Goal: Task Accomplishment & Management: Use online tool/utility

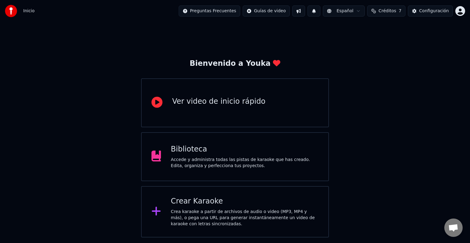
click at [223, 208] on div "Crear Karaoke Crea karaoke a partir de archivos de audio o video (MP3, MP4 y má…" at bounding box center [245, 211] width 148 height 31
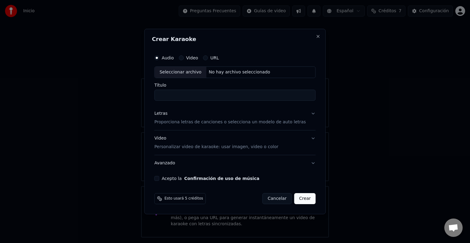
click at [185, 71] on div "Seleccionar archivo" at bounding box center [180, 72] width 52 height 11
drag, startPoint x: 238, startPoint y: 97, endPoint x: 207, endPoint y: 92, distance: 32.1
click at [207, 92] on input "**********" at bounding box center [234, 95] width 161 height 11
type input "**********"
click at [308, 116] on button "Letras Proporciona letras de canciones o selecciona un modelo de auto letras" at bounding box center [234, 117] width 161 height 24
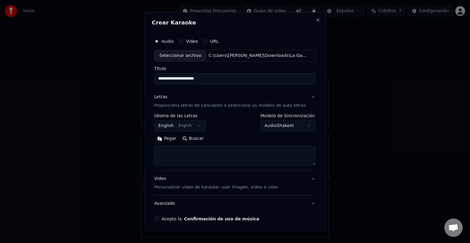
click at [197, 125] on button "English English" at bounding box center [179, 125] width 51 height 11
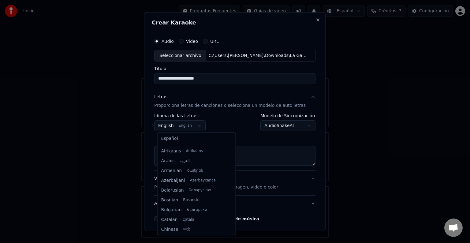
scroll to position [49, 0]
select select "**"
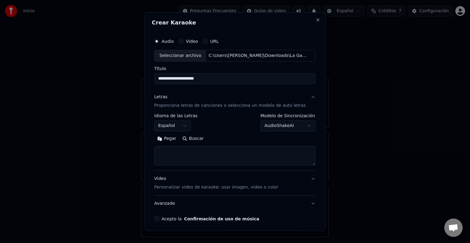
click at [188, 151] on textarea at bounding box center [234, 156] width 161 height 20
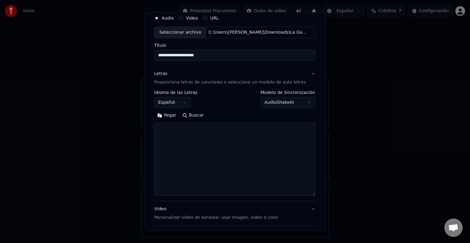
drag, startPoint x: 306, startPoint y: 140, endPoint x: 304, endPoint y: 200, distance: 60.3
click at [308, 194] on div "**********" at bounding box center [235, 131] width 166 height 244
click at [184, 146] on textarea at bounding box center [234, 160] width 161 height 74
paste textarea "**********"
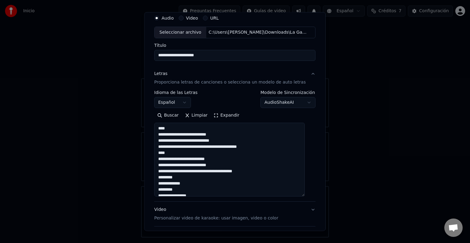
scroll to position [186, 0]
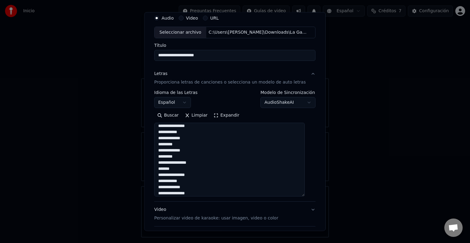
drag, startPoint x: 181, startPoint y: 192, endPoint x: 194, endPoint y: 210, distance: 22.0
click at [181, 192] on textarea "**********" at bounding box center [229, 160] width 150 height 74
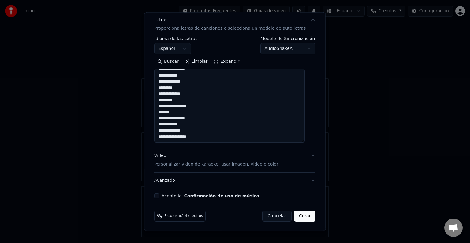
scroll to position [77, 0]
type textarea "**********"
click at [160, 192] on div "**********" at bounding box center [235, 77] width 166 height 245
click at [159, 195] on button "Acepto la Confirmación de uso de música" at bounding box center [156, 195] width 5 height 5
click at [299, 213] on button "Crear" at bounding box center [304, 215] width 21 height 11
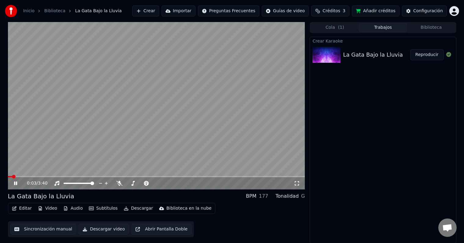
click at [15, 185] on icon at bounding box center [15, 183] width 3 height 4
click at [17, 182] on icon at bounding box center [20, 183] width 14 height 5
click at [117, 181] on icon at bounding box center [119, 183] width 6 height 5
click at [17, 183] on icon at bounding box center [20, 183] width 14 height 5
click at [25, 209] on button "Editar" at bounding box center [21, 208] width 25 height 9
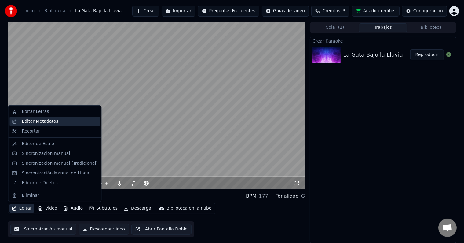
click at [39, 124] on div "Editar Metadatos" at bounding box center [40, 121] width 36 height 6
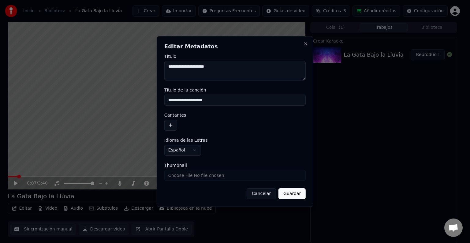
drag, startPoint x: 219, startPoint y: 69, endPoint x: 133, endPoint y: 66, distance: 85.6
click at [133, 66] on body "**********" at bounding box center [232, 121] width 464 height 243
drag, startPoint x: 210, startPoint y: 101, endPoint x: 118, endPoint y: 106, distance: 92.5
click at [118, 105] on body "**********" at bounding box center [232, 121] width 464 height 243
click at [295, 196] on button "Guardar" at bounding box center [291, 193] width 27 height 11
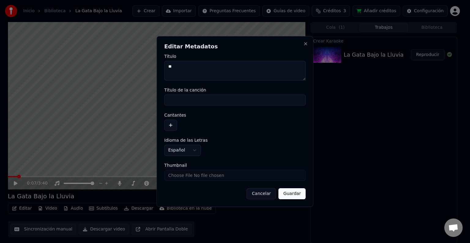
click at [293, 193] on button "Guardar" at bounding box center [291, 193] width 27 height 11
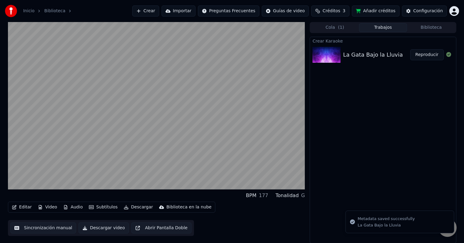
click at [31, 208] on button "Editar" at bounding box center [21, 207] width 25 height 9
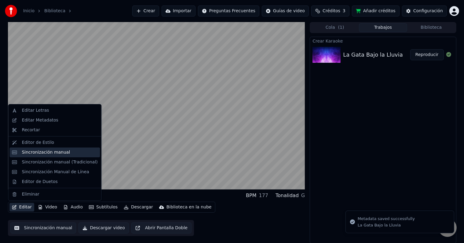
click at [45, 151] on div "Sincronización manual" at bounding box center [46, 152] width 48 height 6
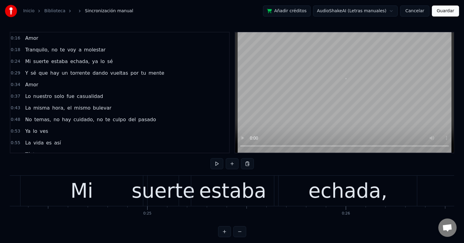
scroll to position [0, 4829]
click at [87, 187] on div "Mi" at bounding box center [83, 191] width 23 height 30
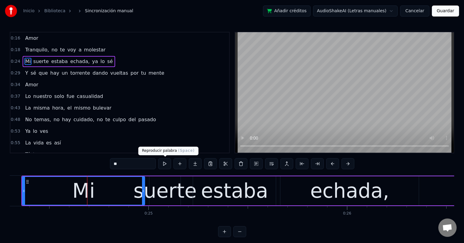
click at [163, 164] on button at bounding box center [164, 163] width 13 height 11
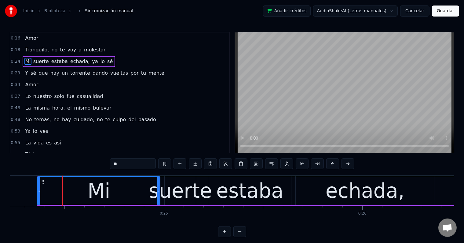
scroll to position [0, 4810]
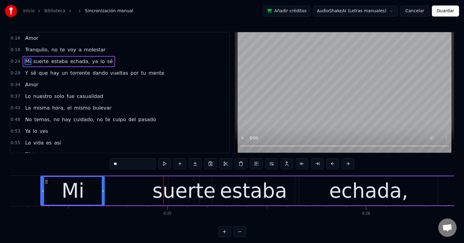
drag, startPoint x: 162, startPoint y: 188, endPoint x: 103, endPoint y: 190, distance: 59.3
click at [103, 190] on icon at bounding box center [103, 190] width 2 height 5
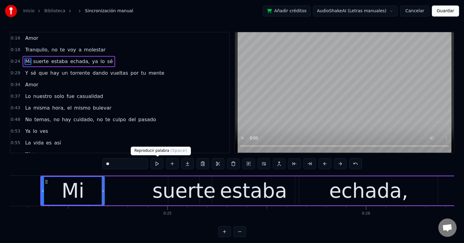
click at [156, 163] on button at bounding box center [157, 163] width 13 height 11
click at [178, 197] on div "suerte" at bounding box center [184, 191] width 63 height 30
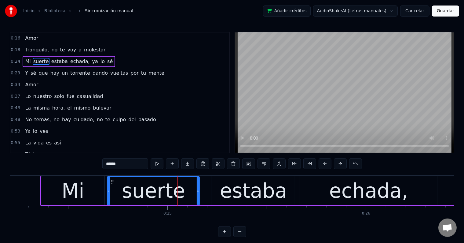
drag, startPoint x: 169, startPoint y: 194, endPoint x: 108, endPoint y: 192, distance: 61.2
click at [108, 192] on div at bounding box center [109, 191] width 2 height 28
click at [76, 190] on div "Mi" at bounding box center [73, 191] width 23 height 30
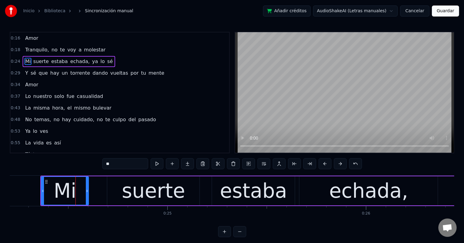
drag, startPoint x: 103, startPoint y: 186, endPoint x: 87, endPoint y: 187, distance: 15.9
click at [87, 187] on div at bounding box center [87, 191] width 2 height 28
click at [140, 188] on div "suerte" at bounding box center [153, 191] width 63 height 30
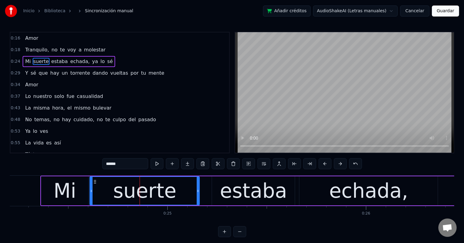
drag, startPoint x: 108, startPoint y: 191, endPoint x: 90, endPoint y: 191, distance: 17.4
click at [90, 191] on icon at bounding box center [91, 190] width 2 height 5
click at [116, 188] on div "suerte" at bounding box center [144, 191] width 109 height 28
click at [158, 163] on button at bounding box center [157, 163] width 13 height 11
click at [231, 190] on div "estaba" at bounding box center [253, 191] width 67 height 30
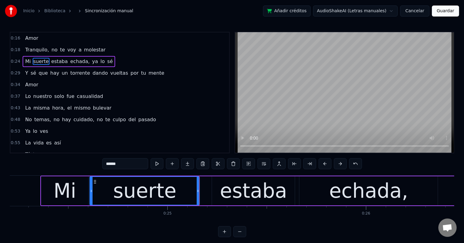
type input "******"
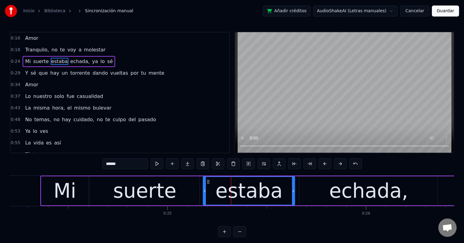
drag, startPoint x: 213, startPoint y: 188, endPoint x: 202, endPoint y: 188, distance: 10.7
click at [204, 188] on icon at bounding box center [205, 190] width 2 height 5
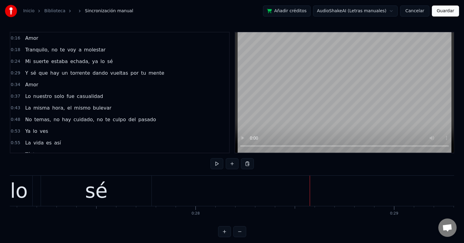
scroll to position [0, 5373]
click at [130, 194] on div "sé" at bounding box center [101, 190] width 111 height 30
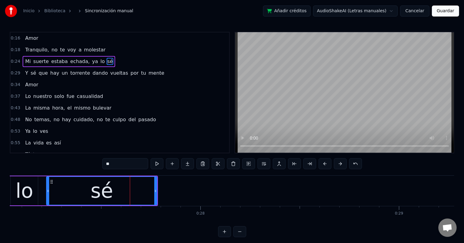
click at [112, 163] on input "**" at bounding box center [125, 163] width 46 height 11
type input "*"
drag, startPoint x: 121, startPoint y: 163, endPoint x: 101, endPoint y: 163, distance: 19.6
click at [101, 163] on div "0:16 Amor 0:18 Tranquilo, no te voy a molestar 0:24 Mi suerte estaba echada, ya…" at bounding box center [232, 134] width 445 height 205
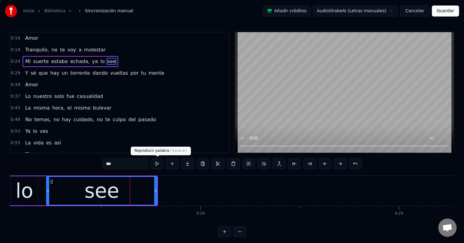
click at [157, 161] on button at bounding box center [157, 163] width 13 height 11
click at [118, 189] on div "see" at bounding box center [102, 191] width 110 height 28
click at [126, 163] on input "***" at bounding box center [125, 163] width 46 height 11
click at [161, 165] on button at bounding box center [157, 163] width 13 height 11
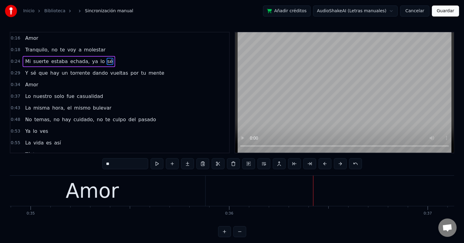
scroll to position [0, 6932]
click at [122, 190] on div "Amor" at bounding box center [94, 190] width 226 height 30
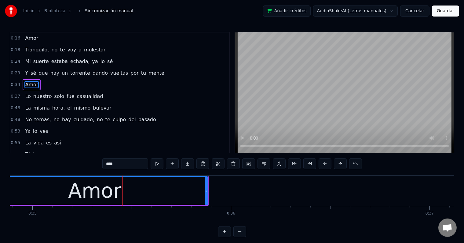
click at [109, 161] on input "****" at bounding box center [125, 163] width 46 height 11
click at [88, 189] on div "amor" at bounding box center [95, 191] width 52 height 30
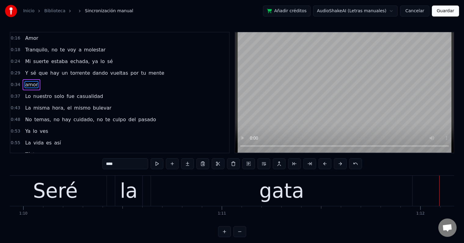
scroll to position [0, 13896]
click at [138, 195] on div "la" at bounding box center [128, 190] width 27 height 30
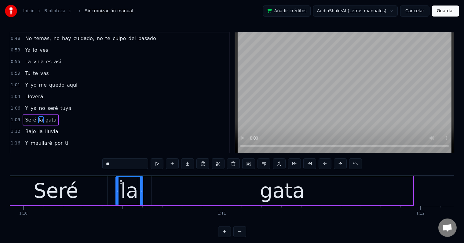
scroll to position [103, 0]
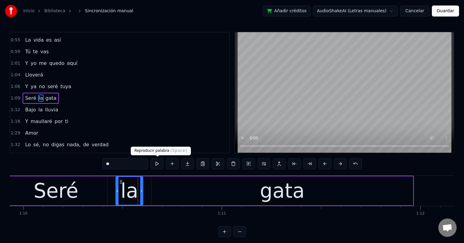
click at [159, 162] on button at bounding box center [157, 163] width 13 height 11
click at [387, 190] on div "gata" at bounding box center [283, 190] width 262 height 29
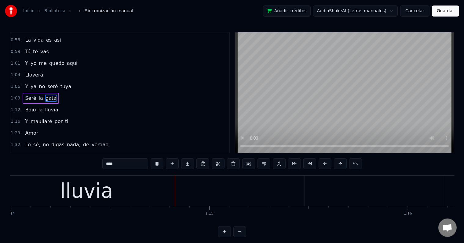
scroll to position [0, 14705]
click at [133, 195] on div "lluvia" at bounding box center [85, 190] width 437 height 30
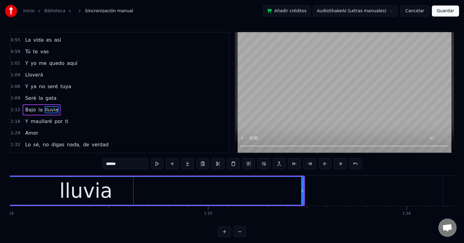
scroll to position [114, 0]
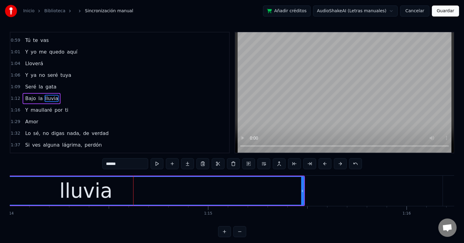
click at [131, 165] on input "******" at bounding box center [125, 163] width 46 height 11
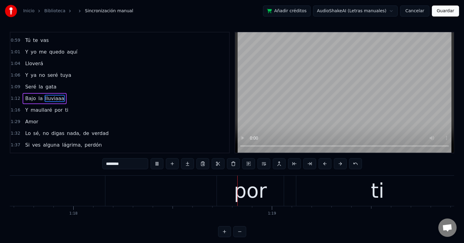
scroll to position [0, 15530]
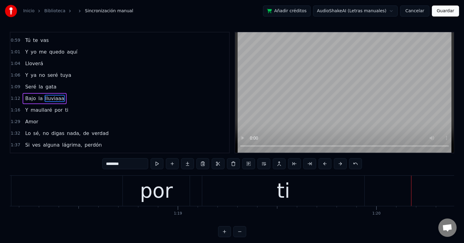
click at [233, 196] on div "ti" at bounding box center [283, 190] width 162 height 30
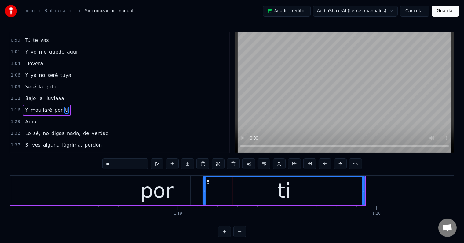
scroll to position [125, 0]
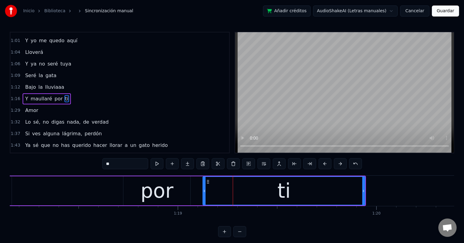
click at [128, 159] on input "**" at bounding box center [125, 163] width 46 height 11
click at [251, 187] on div "tiii" at bounding box center [284, 191] width 162 height 28
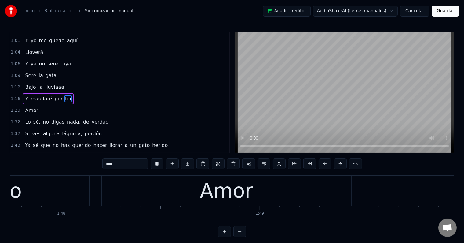
scroll to position [0, 21410]
click at [191, 192] on div "Amor" at bounding box center [226, 190] width 250 height 30
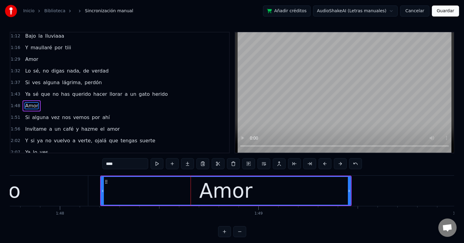
scroll to position [182, 0]
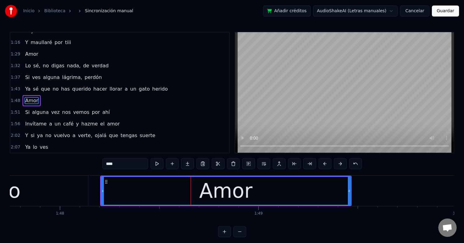
drag, startPoint x: 109, startPoint y: 162, endPoint x: 104, endPoint y: 162, distance: 4.9
click at [104, 162] on input "****" at bounding box center [125, 163] width 46 height 11
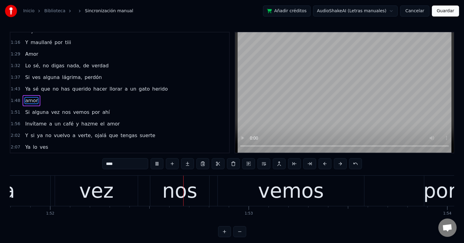
scroll to position [0, 22236]
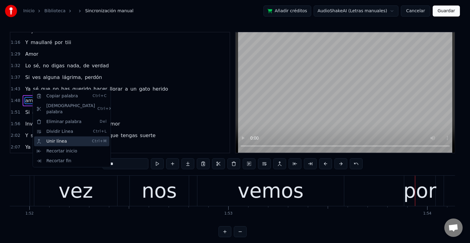
click at [53, 136] on div "Unir línea Ctrl+M" at bounding box center [71, 141] width 75 height 10
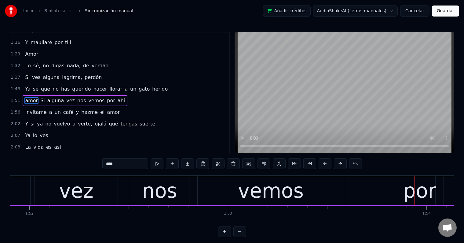
click at [40, 97] on span "Si" at bounding box center [43, 100] width 6 height 7
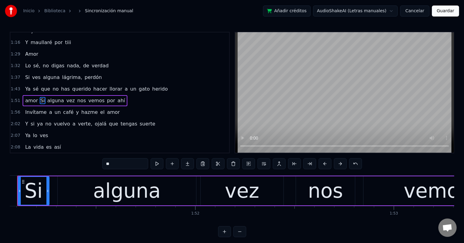
scroll to position [0, 22046]
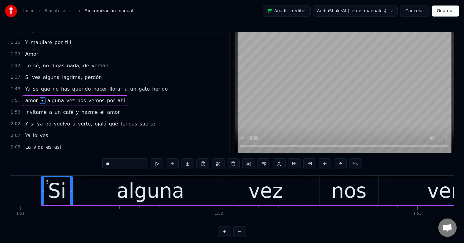
drag, startPoint x: 109, startPoint y: 164, endPoint x: 105, endPoint y: 164, distance: 4.4
click at [105, 164] on input "**" at bounding box center [125, 163] width 46 height 11
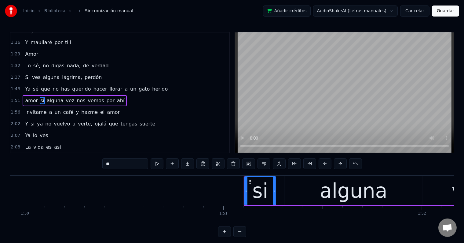
scroll to position [0, 21841]
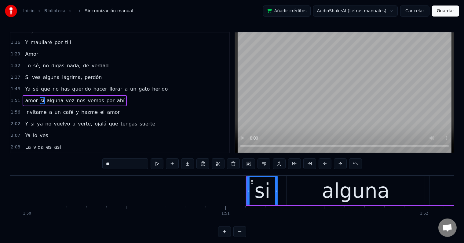
type input "**"
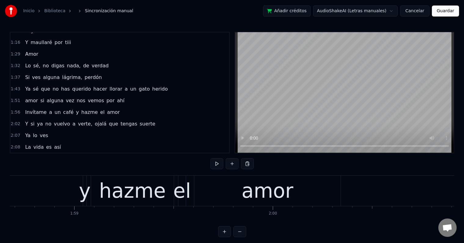
scroll to position [0, 23582]
click at [83, 190] on div "y" at bounding box center [85, 191] width 12 height 30
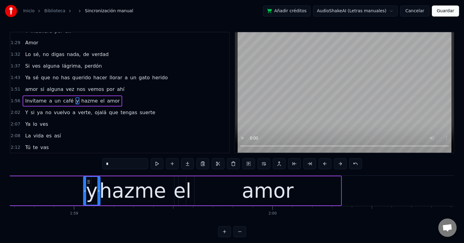
drag, startPoint x: 84, startPoint y: 188, endPoint x: 98, endPoint y: 189, distance: 13.5
click at [98, 189] on icon at bounding box center [99, 190] width 2 height 5
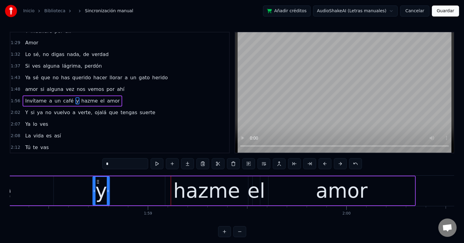
scroll to position [0, 23507]
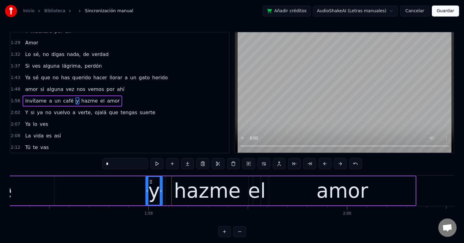
drag, startPoint x: 89, startPoint y: 181, endPoint x: 151, endPoint y: 189, distance: 63.2
click at [151, 189] on div "y" at bounding box center [154, 191] width 16 height 28
click at [128, 193] on div "Invítame a un café y hazme el amor" at bounding box center [42, 190] width 748 height 30
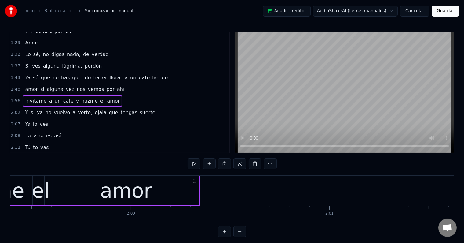
scroll to position [0, 23669]
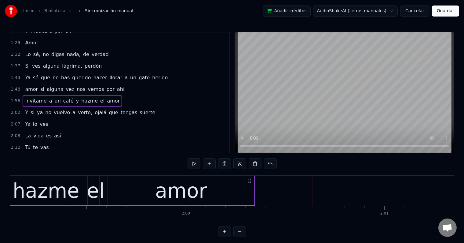
click at [101, 187] on div "el" at bounding box center [96, 191] width 18 height 30
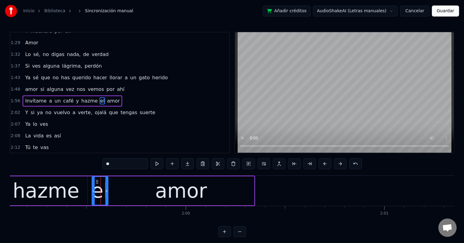
drag, startPoint x: 98, startPoint y: 190, endPoint x: 107, endPoint y: 190, distance: 9.2
click at [107, 190] on icon at bounding box center [106, 190] width 2 height 5
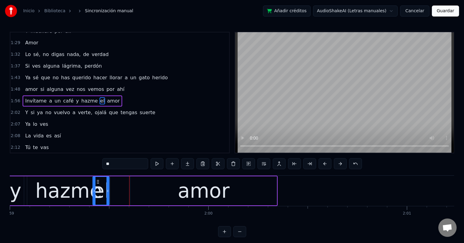
scroll to position [0, 23645]
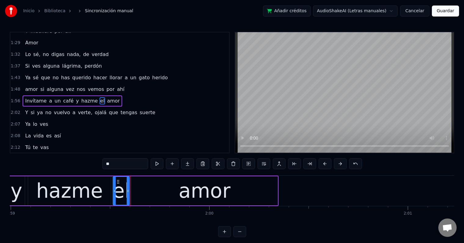
drag, startPoint x: 97, startPoint y: 181, endPoint x: 118, endPoint y: 185, distance: 21.4
click at [118, 185] on div "el" at bounding box center [121, 191] width 16 height 28
click at [159, 161] on button at bounding box center [157, 163] width 13 height 11
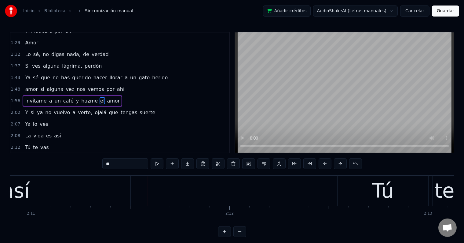
scroll to position [0, 26003]
click at [95, 194] on div "así" at bounding box center [22, 190] width 230 height 30
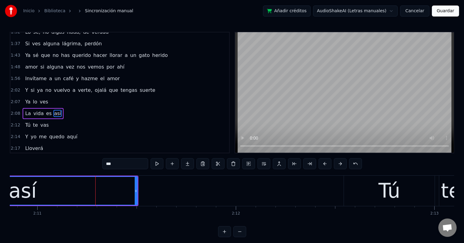
scroll to position [227, 0]
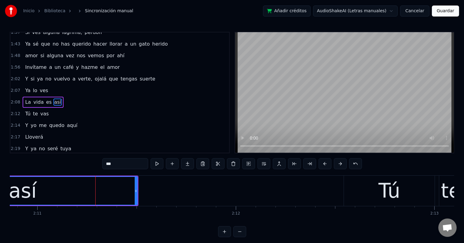
click at [133, 164] on input "***" at bounding box center [125, 163] width 46 height 11
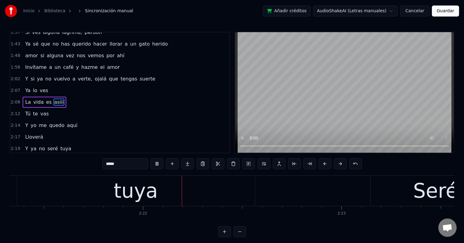
scroll to position [0, 28104]
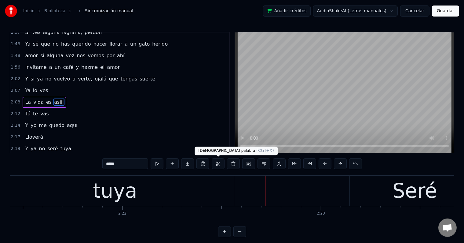
click at [185, 192] on div "tuya" at bounding box center [115, 190] width 238 height 30
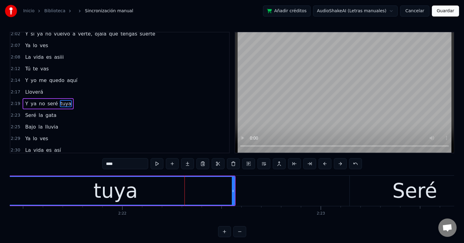
scroll to position [271, 0]
click at [132, 169] on input "****" at bounding box center [125, 163] width 46 height 11
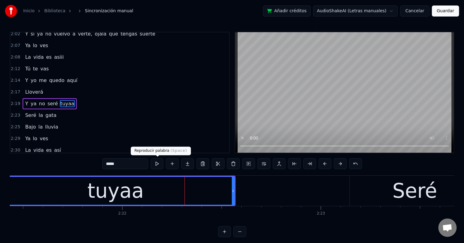
click at [163, 164] on button at bounding box center [157, 163] width 13 height 11
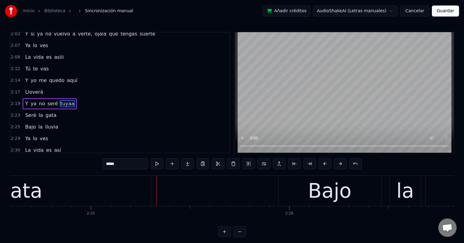
scroll to position [0, 28729]
click at [79, 195] on div "gata" at bounding box center [23, 190] width 262 height 30
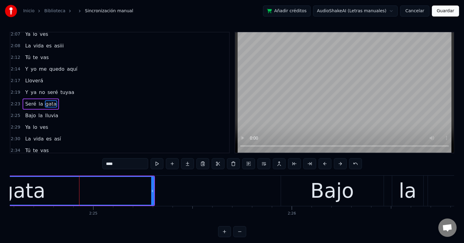
click at [138, 161] on input "****" at bounding box center [125, 163] width 46 height 11
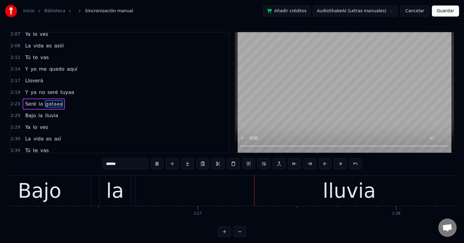
scroll to position [0, 29126]
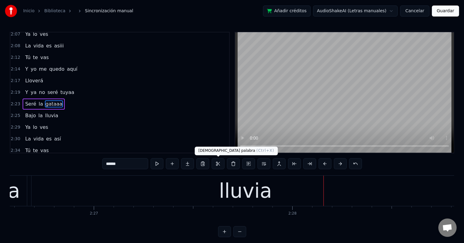
click at [228, 194] on div "lluvia" at bounding box center [245, 191] width 53 height 30
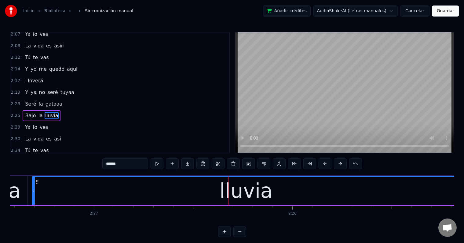
scroll to position [294, 0]
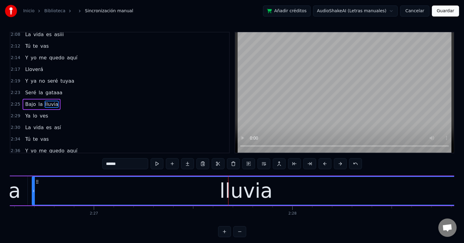
click at [138, 167] on input "******" at bounding box center [125, 163] width 46 height 11
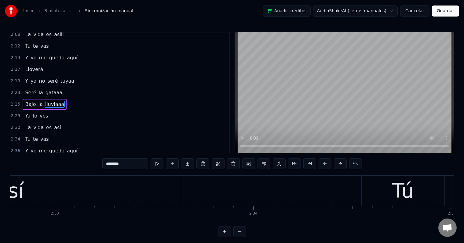
scroll to position [0, 30358]
click at [73, 188] on div "así" at bounding box center [9, 190] width 266 height 30
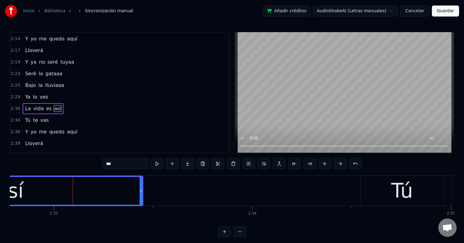
scroll to position [317, 0]
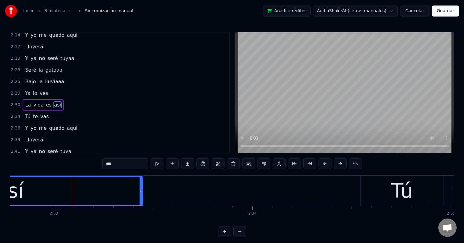
click at [133, 166] on input "***" at bounding box center [125, 163] width 46 height 11
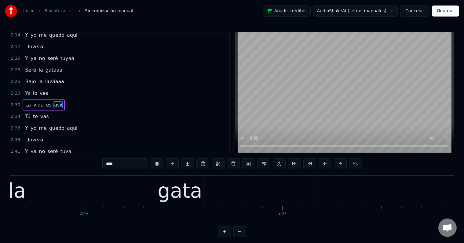
scroll to position [0, 32975]
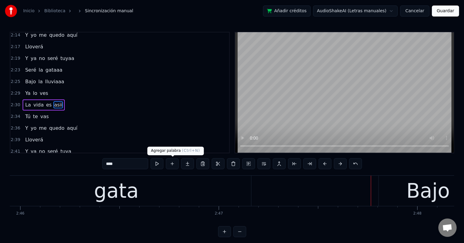
click at [167, 192] on div "gata" at bounding box center [117, 190] width 270 height 30
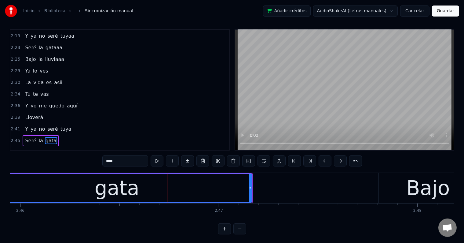
scroll to position [341, 0]
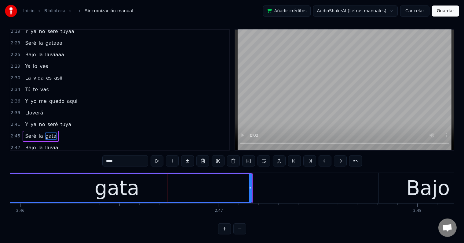
click at [132, 163] on input "****" at bounding box center [125, 160] width 46 height 11
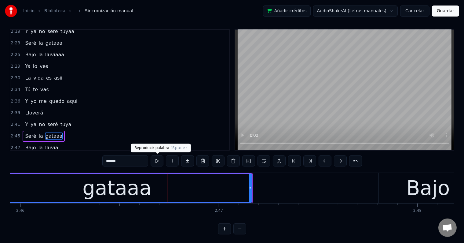
click at [160, 160] on button at bounding box center [157, 160] width 13 height 11
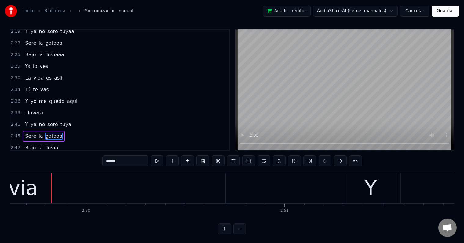
scroll to position [0, 33715]
click at [133, 164] on input "******" at bounding box center [125, 160] width 46 height 11
click at [123, 187] on div "lluvia" at bounding box center [0, 188] width 429 height 30
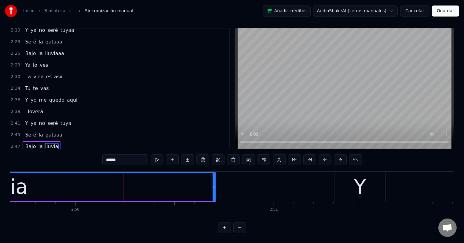
click at [134, 157] on input "******" at bounding box center [125, 159] width 46 height 11
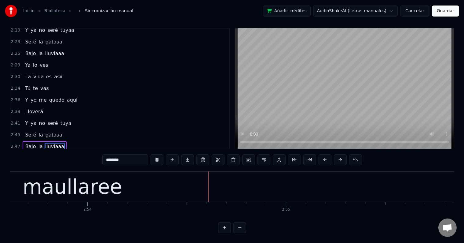
scroll to position [0, 34525]
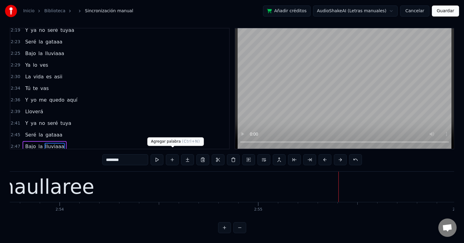
click at [89, 179] on div "maullaree" at bounding box center [44, 186] width 929 height 30
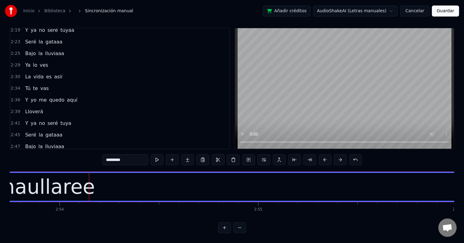
click at [131, 157] on input "*********" at bounding box center [125, 159] width 46 height 11
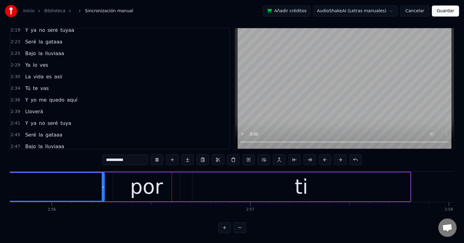
scroll to position [0, 34931]
drag, startPoint x: 260, startPoint y: 180, endPoint x: 242, endPoint y: 175, distance: 17.7
click at [260, 180] on div "ti" at bounding box center [301, 186] width 218 height 29
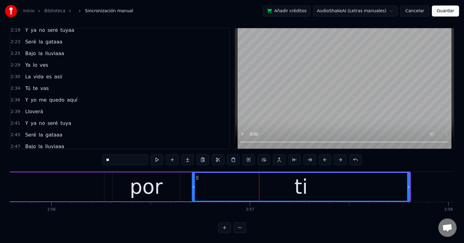
click at [125, 154] on input "**" at bounding box center [125, 159] width 46 height 11
click at [126, 154] on input "***" at bounding box center [125, 159] width 46 height 11
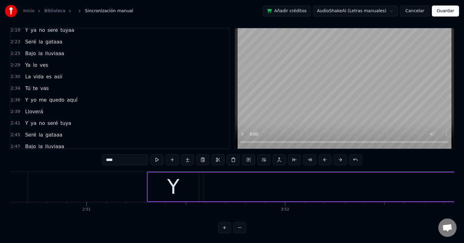
scroll to position [0, 33896]
type input "****"
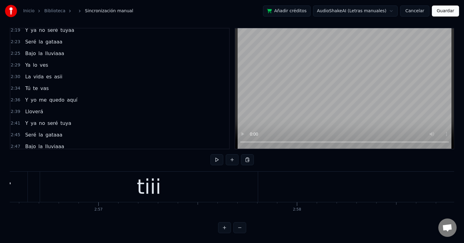
scroll to position [0, 35082]
click at [234, 154] on button at bounding box center [232, 159] width 13 height 11
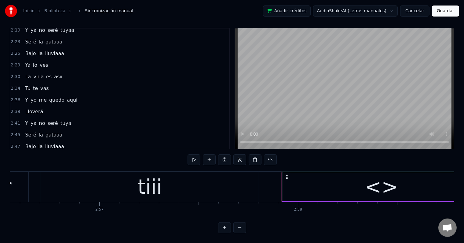
click at [317, 182] on div "<>" at bounding box center [382, 186] width 198 height 29
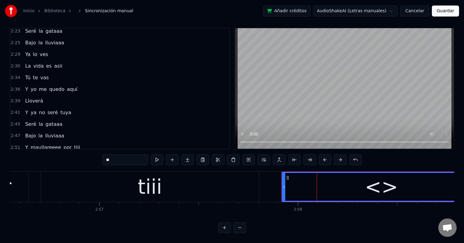
scroll to position [352, 0]
drag, startPoint x: 136, startPoint y: 153, endPoint x: 95, endPoint y: 153, distance: 40.4
click at [95, 153] on div "0:16 Amor 0:18 Tranquilo, no te voy a molestar 0:24 Mi suerte estaba echada, ya…" at bounding box center [232, 130] width 445 height 205
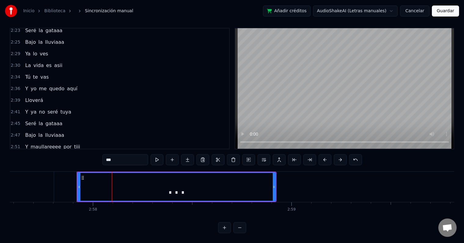
scroll to position [0, 35286]
click at [275, 179] on div "..." at bounding box center [177, 186] width 199 height 29
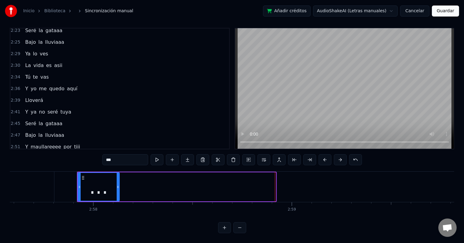
drag, startPoint x: 274, startPoint y: 180, endPoint x: 117, endPoint y: 180, distance: 156.5
click at [117, 184] on icon at bounding box center [118, 186] width 2 height 5
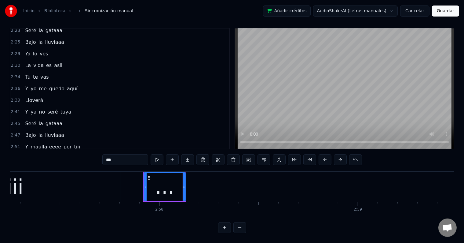
scroll to position [0, 35218]
click at [106, 175] on div "tiii" at bounding box center [13, 186] width 218 height 30
type input "****"
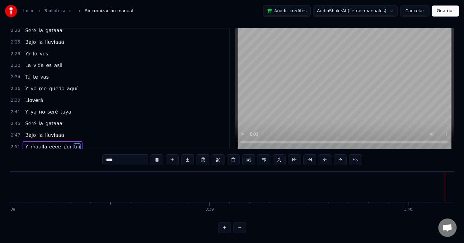
scroll to position [0, 43317]
click at [445, 8] on button "Guardar" at bounding box center [445, 11] width 27 height 11
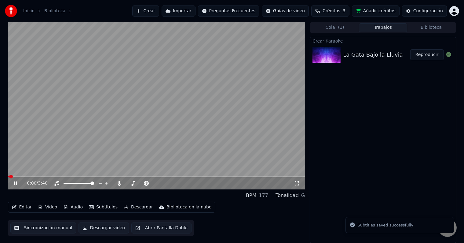
click at [16, 183] on icon at bounding box center [20, 183] width 14 height 5
click at [13, 183] on icon at bounding box center [20, 183] width 14 height 5
click at [15, 182] on icon at bounding box center [15, 183] width 3 height 4
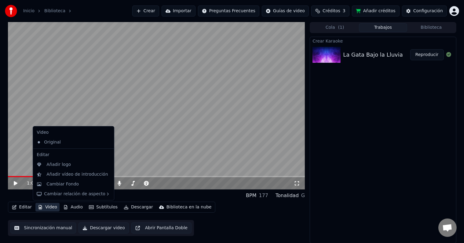
click at [49, 208] on button "Video" at bounding box center [47, 207] width 24 height 9
click at [70, 183] on div "Cambiar Fondo" at bounding box center [62, 184] width 32 height 6
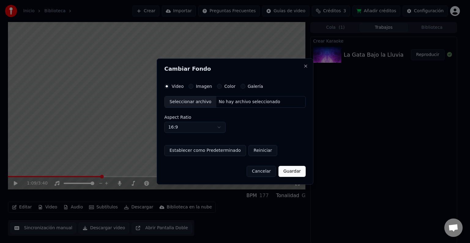
click at [189, 87] on button "Imagen" at bounding box center [190, 86] width 5 height 5
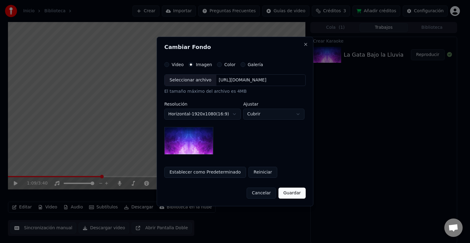
click at [183, 82] on div "Seleccionar archivo" at bounding box center [190, 80] width 52 height 11
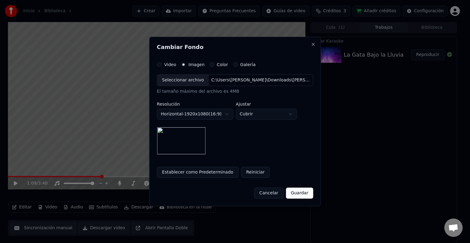
click at [293, 192] on button "Guardar" at bounding box center [299, 192] width 27 height 11
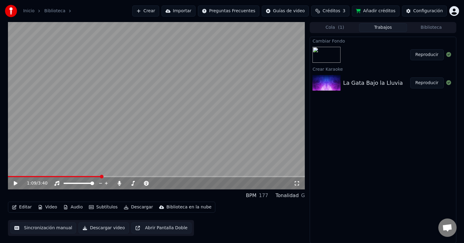
click at [432, 52] on button "Reproducir" at bounding box center [428, 54] width 34 height 11
click at [55, 176] on span at bounding box center [156, 176] width 297 height 1
click at [87, 175] on video at bounding box center [156, 105] width 297 height 167
click at [85, 177] on span at bounding box center [156, 176] width 297 height 1
click at [128, 120] on video at bounding box center [156, 105] width 297 height 167
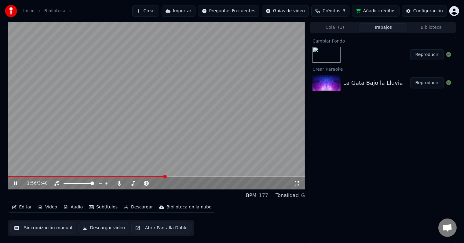
click at [15, 184] on icon at bounding box center [20, 183] width 14 height 5
click at [23, 206] on button "Editar" at bounding box center [21, 207] width 25 height 9
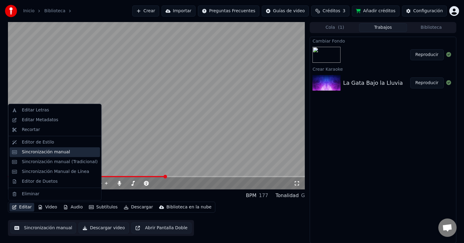
click at [52, 150] on div "Sincronización manual" at bounding box center [46, 152] width 48 height 6
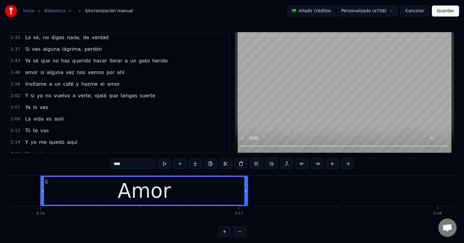
scroll to position [199, 0]
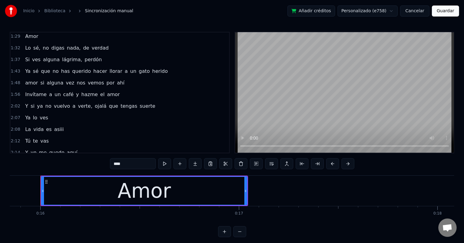
click at [29, 79] on span "amor" at bounding box center [31, 82] width 14 height 7
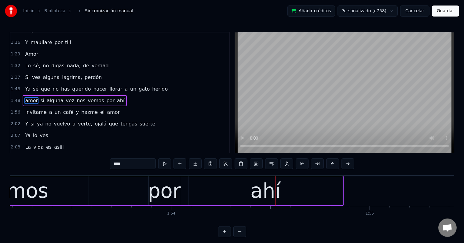
scroll to position [0, 22491]
click at [160, 192] on div "por" at bounding box center [164, 191] width 33 height 30
type input "***"
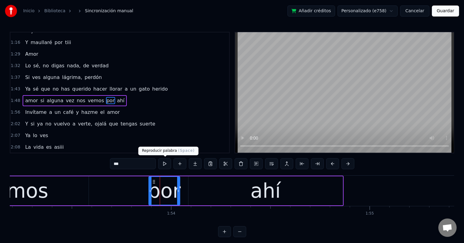
click at [165, 161] on button at bounding box center [164, 163] width 13 height 11
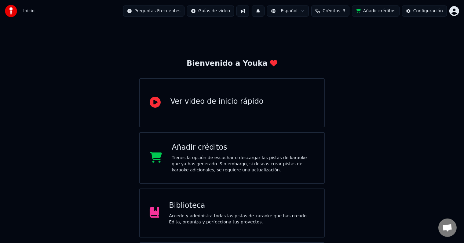
click at [204, 203] on div "Biblioteca" at bounding box center [242, 206] width 146 height 10
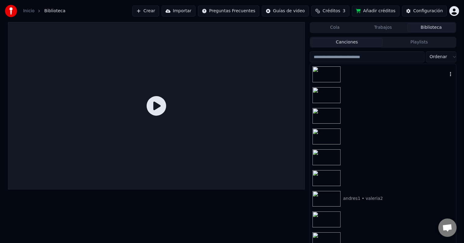
click at [374, 78] on div at bounding box center [383, 74] width 146 height 21
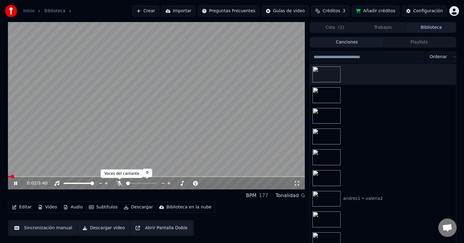
click at [120, 182] on icon at bounding box center [119, 183] width 6 height 5
click at [129, 176] on span at bounding box center [156, 176] width 297 height 1
click at [152, 175] on video at bounding box center [156, 105] width 297 height 167
click at [159, 175] on video at bounding box center [156, 105] width 297 height 167
click at [157, 177] on span at bounding box center [156, 176] width 297 height 1
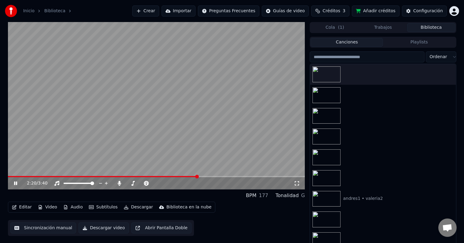
click at [14, 181] on icon at bounding box center [15, 183] width 3 height 4
click at [15, 184] on icon at bounding box center [16, 183] width 4 height 4
click at [15, 184] on icon at bounding box center [15, 183] width 3 height 4
click at [16, 208] on icon "button" at bounding box center [14, 207] width 5 height 4
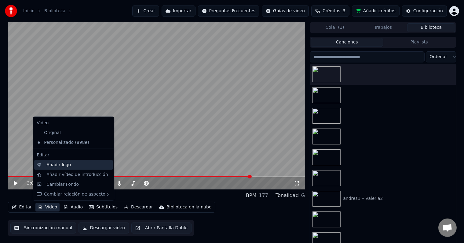
click at [59, 164] on div "Añadir logo" at bounding box center [58, 165] width 24 height 6
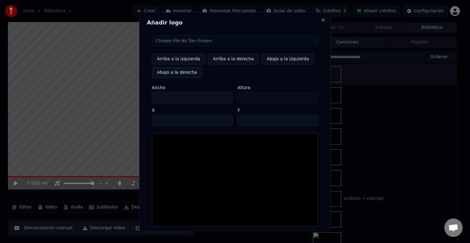
click at [169, 44] on input "file" at bounding box center [235, 40] width 166 height 11
type input "**********"
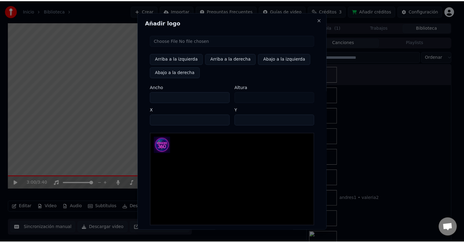
scroll to position [29, 0]
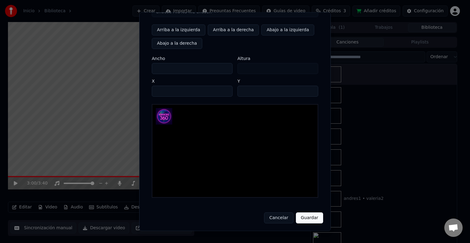
click at [314, 219] on button "Guardar" at bounding box center [309, 217] width 27 height 11
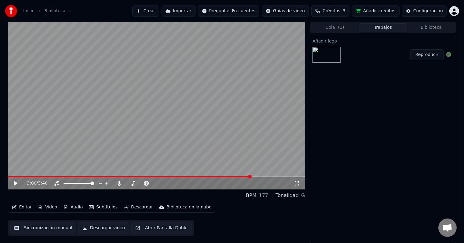
click at [437, 55] on button "Reproducir" at bounding box center [428, 54] width 34 height 11
click at [16, 183] on icon at bounding box center [15, 183] width 3 height 4
click at [136, 208] on button "Descargar" at bounding box center [138, 207] width 34 height 9
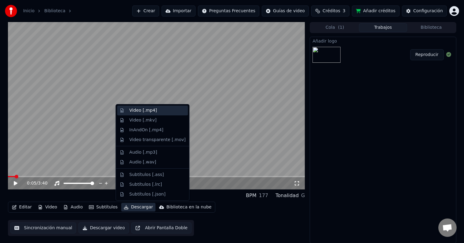
click at [139, 113] on div "Video [.mp4]" at bounding box center [143, 110] width 28 height 6
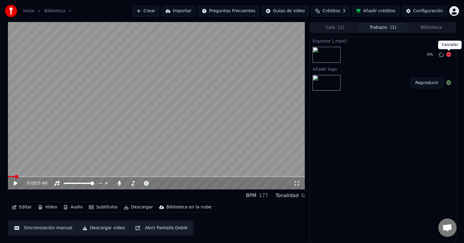
click at [448, 54] on icon at bounding box center [449, 54] width 5 height 5
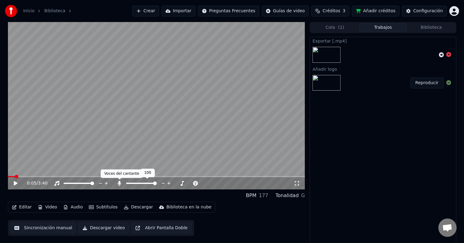
click at [117, 182] on icon at bounding box center [119, 183] width 6 height 5
click at [125, 208] on button "Descargar" at bounding box center [138, 207] width 34 height 9
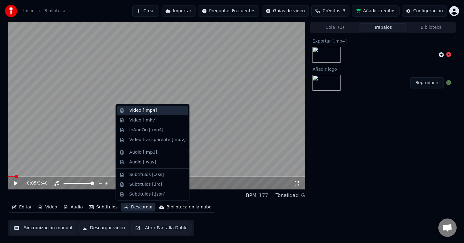
click at [140, 108] on div "Video [.mp4]" at bounding box center [143, 110] width 28 height 6
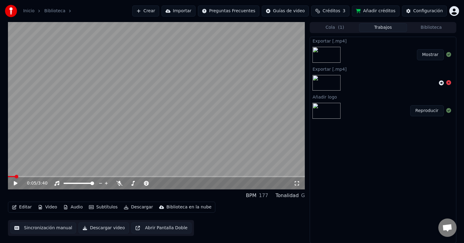
click at [435, 56] on button "Mostrar" at bounding box center [430, 54] width 27 height 11
